Goal: Information Seeking & Learning: Learn about a topic

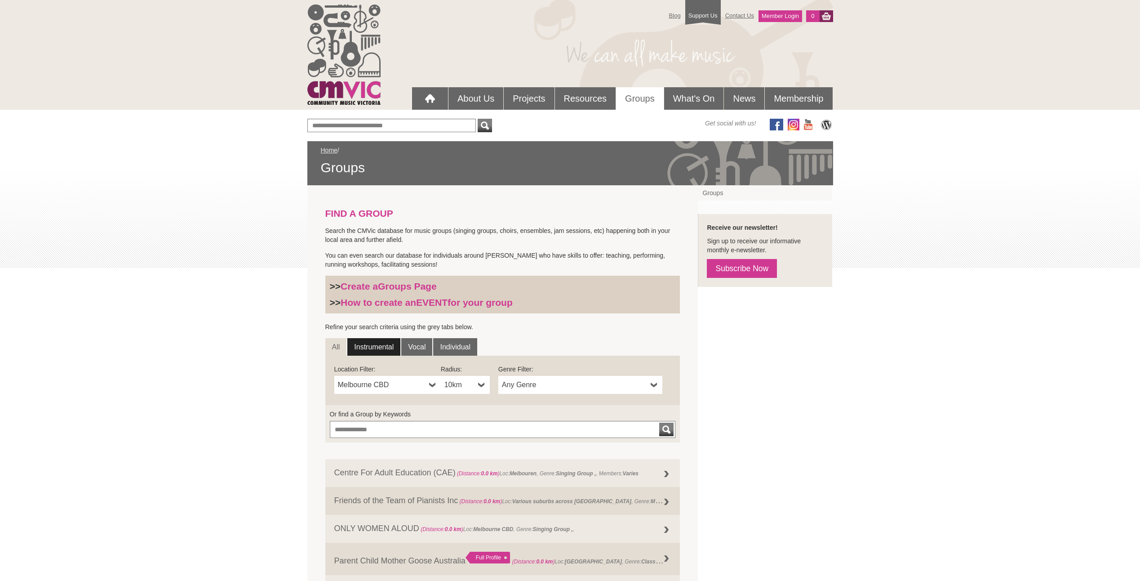
click at [393, 348] on link "Instrumental" at bounding box center [373, 347] width 53 height 18
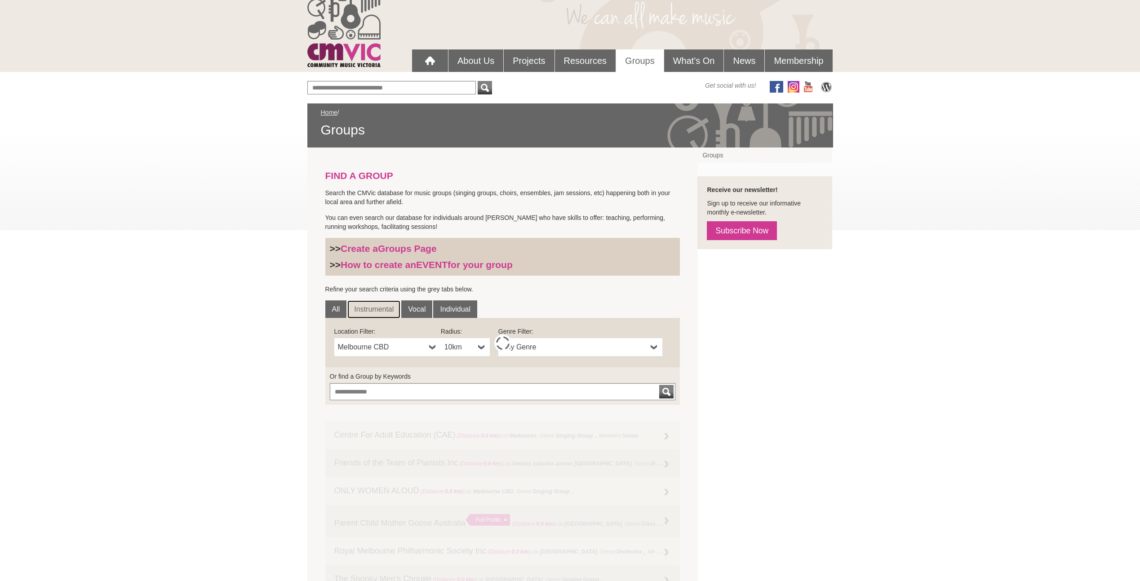
scroll to position [90, 0]
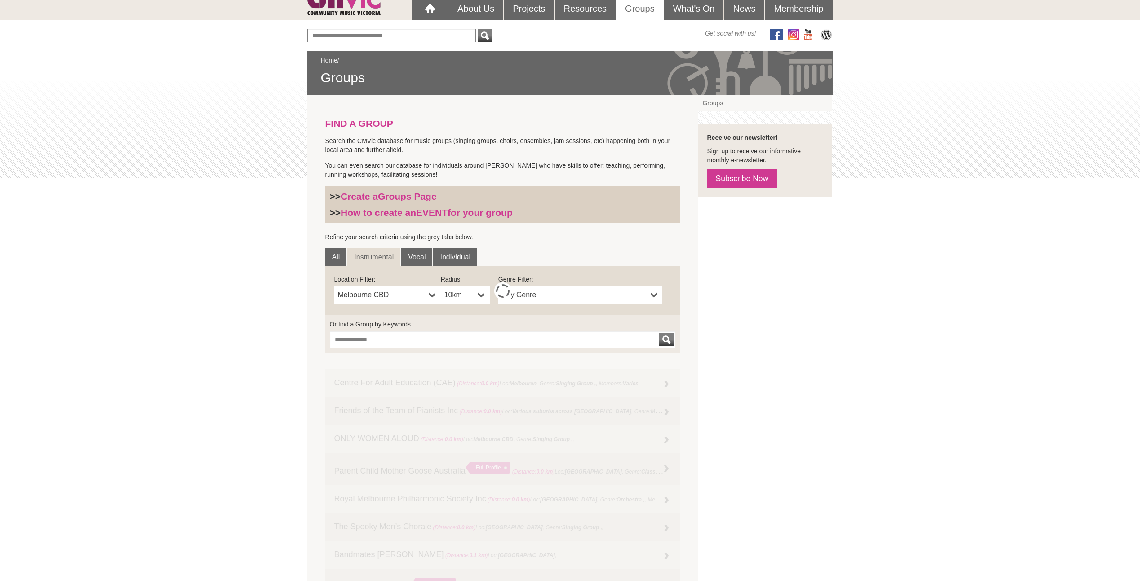
click at [468, 297] on span "10km" at bounding box center [459, 294] width 30 height 11
click at [474, 346] on li "10km" at bounding box center [466, 348] width 47 height 11
click at [551, 297] on span "Any Genre" at bounding box center [574, 294] width 145 height 11
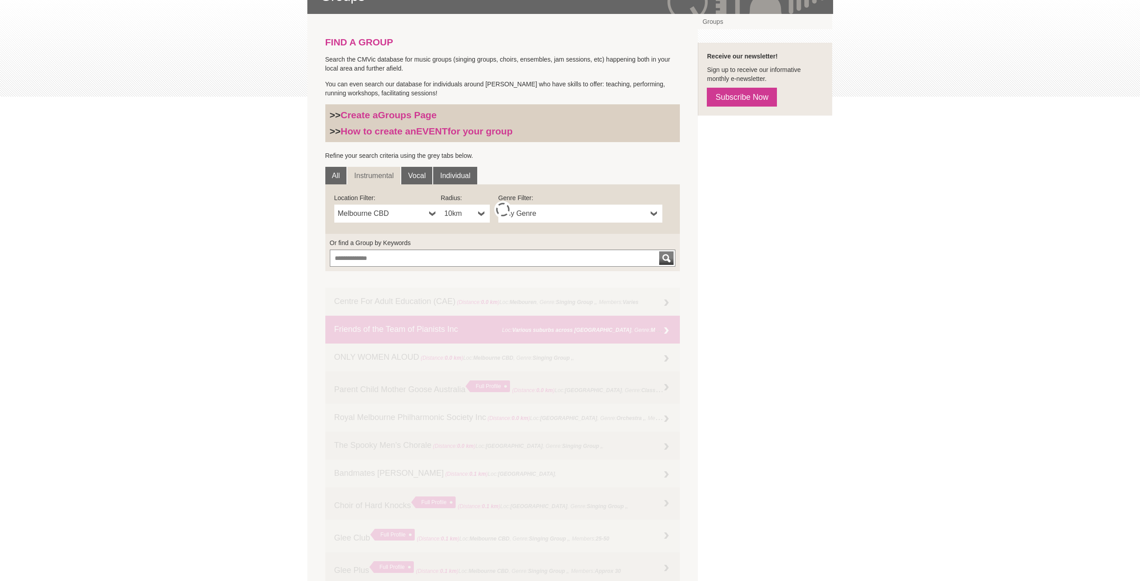
scroll to position [180, 0]
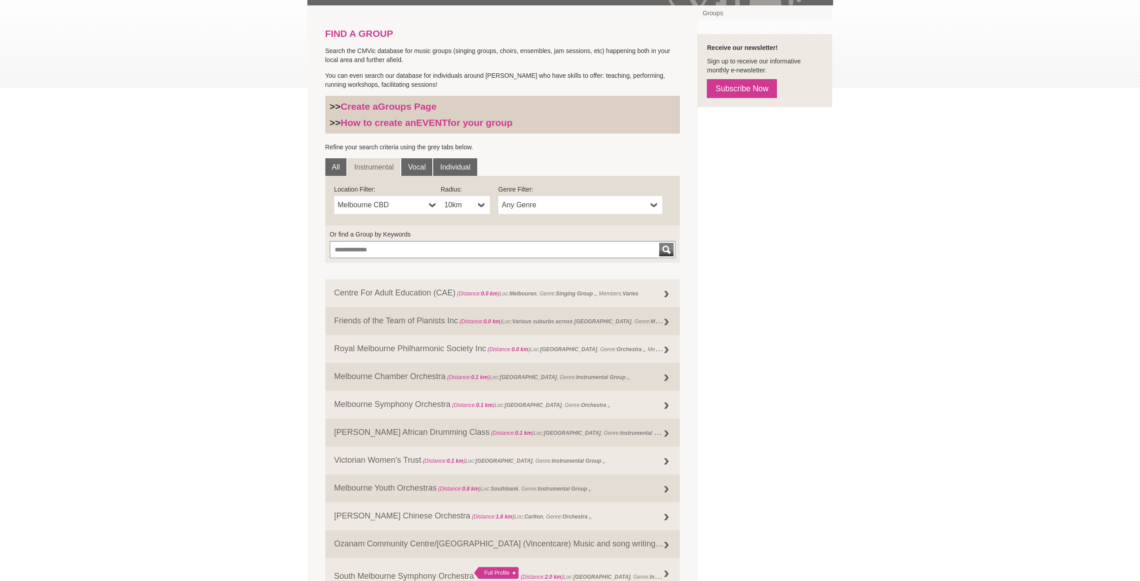
click at [538, 203] on span "Any Genre" at bounding box center [574, 205] width 145 height 11
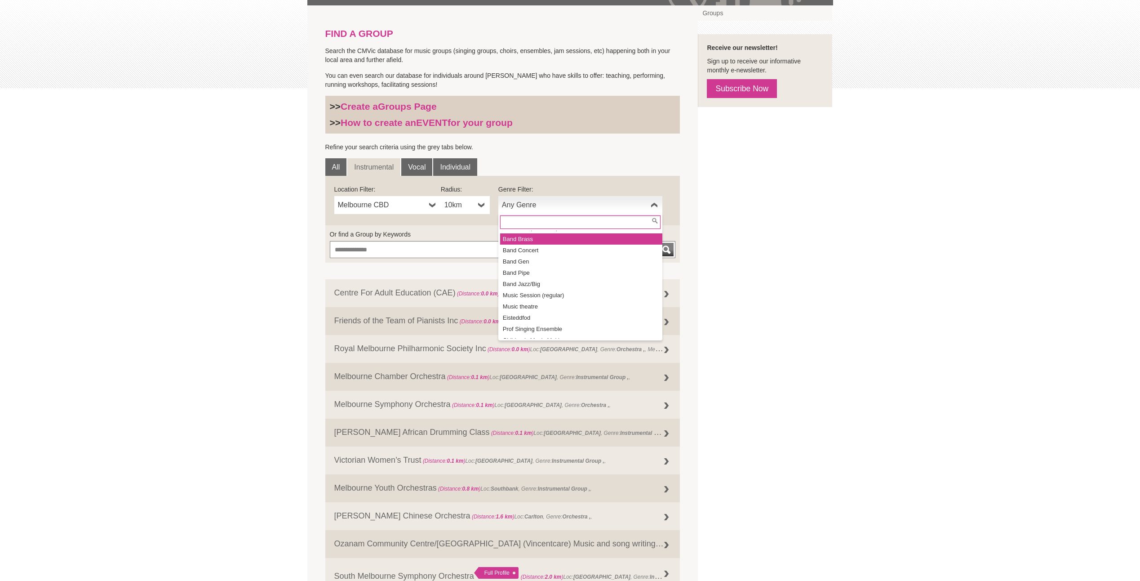
scroll to position [90, 0]
click at [560, 268] on li "Band Jazz/Big" at bounding box center [581, 269] width 162 height 11
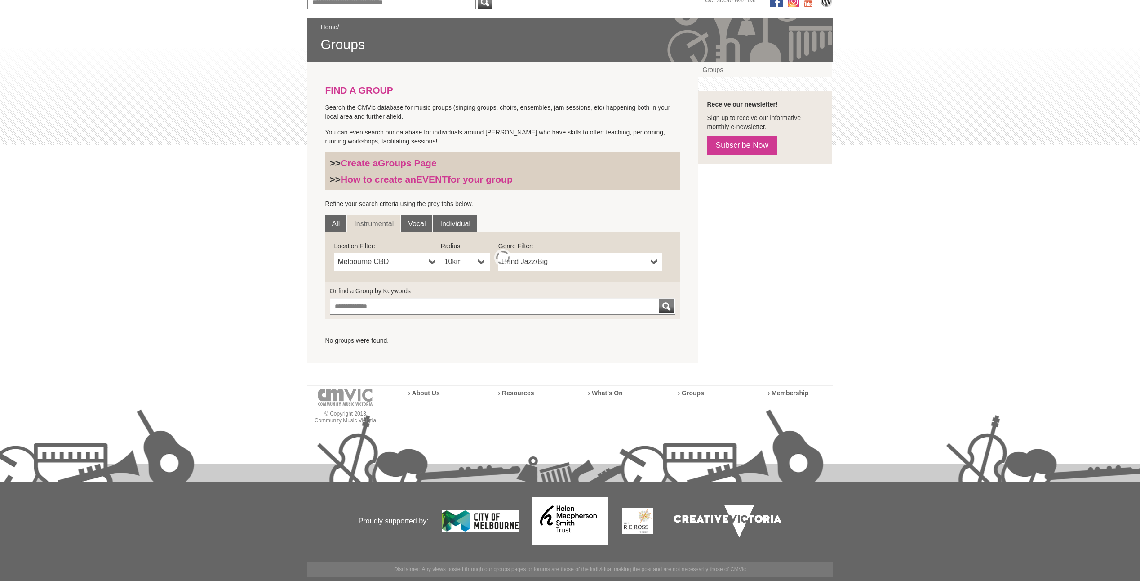
scroll to position [123, 0]
click at [477, 259] on link "10km" at bounding box center [465, 262] width 49 height 18
click at [466, 322] on li "50km" at bounding box center [466, 326] width 47 height 11
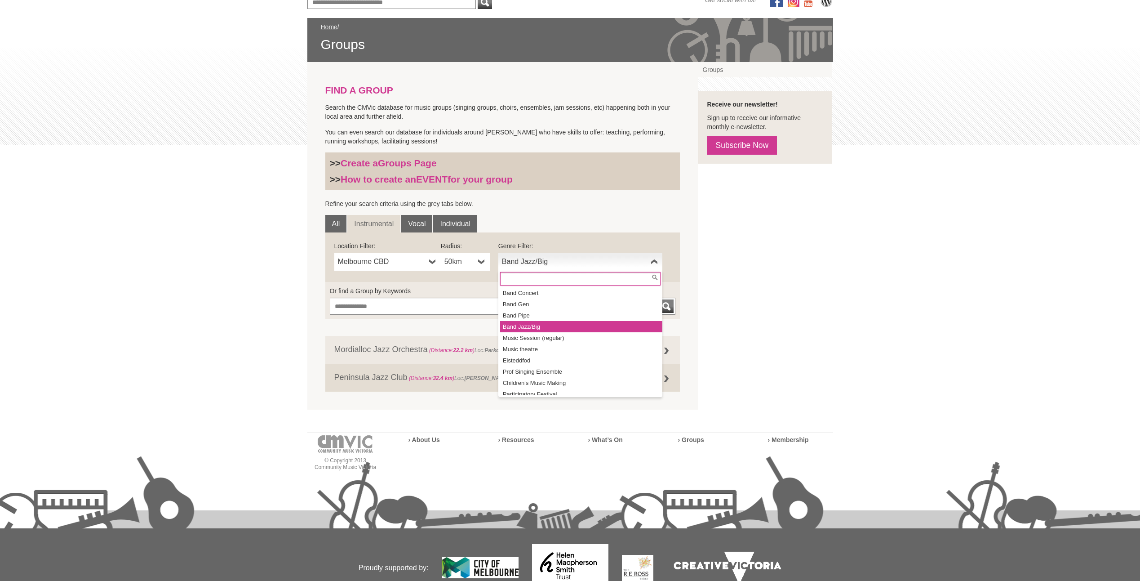
click at [599, 265] on span "Band Jazz/Big" at bounding box center [574, 261] width 145 height 11
click at [576, 325] on li "Band Brass" at bounding box center [581, 326] width 162 height 11
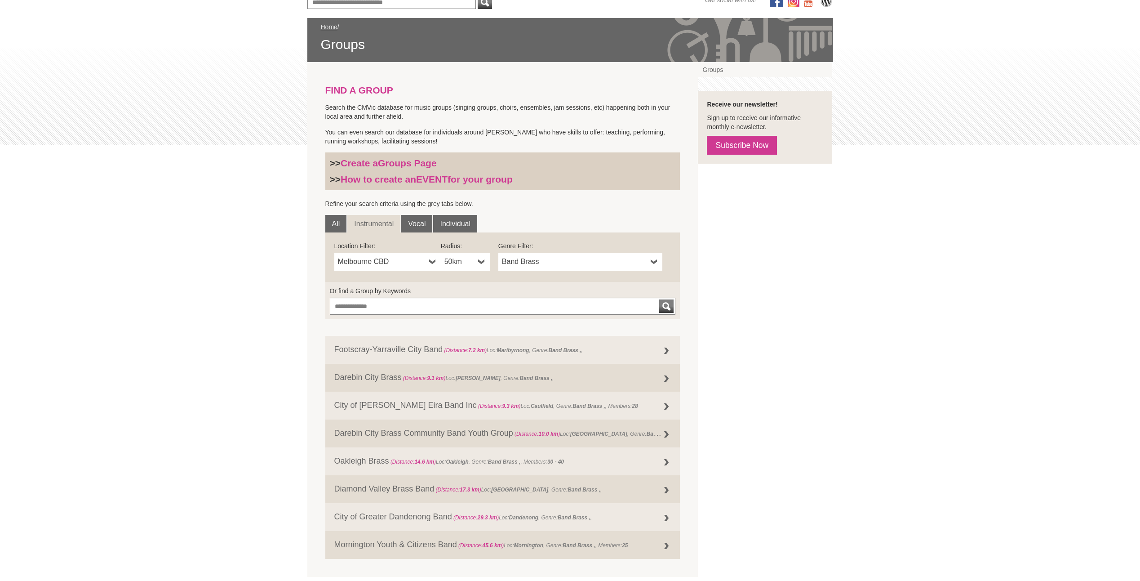
click at [568, 266] on span "Band Brass" at bounding box center [574, 261] width 145 height 11
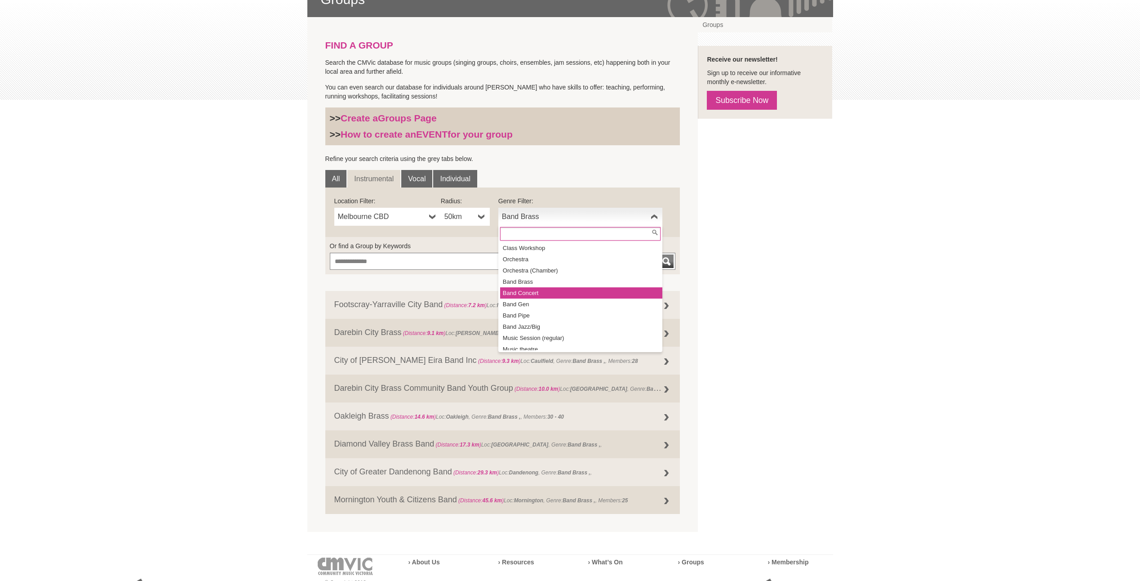
click at [567, 295] on li "Band Concert" at bounding box center [581, 292] width 162 height 11
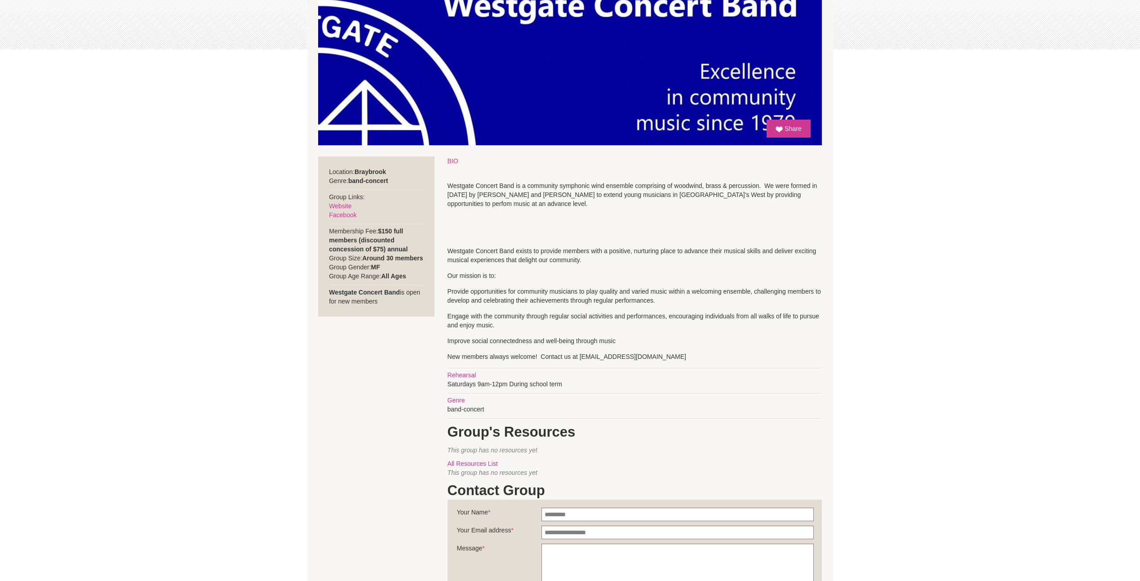
scroll to position [225, 0]
